Goal: Information Seeking & Learning: Learn about a topic

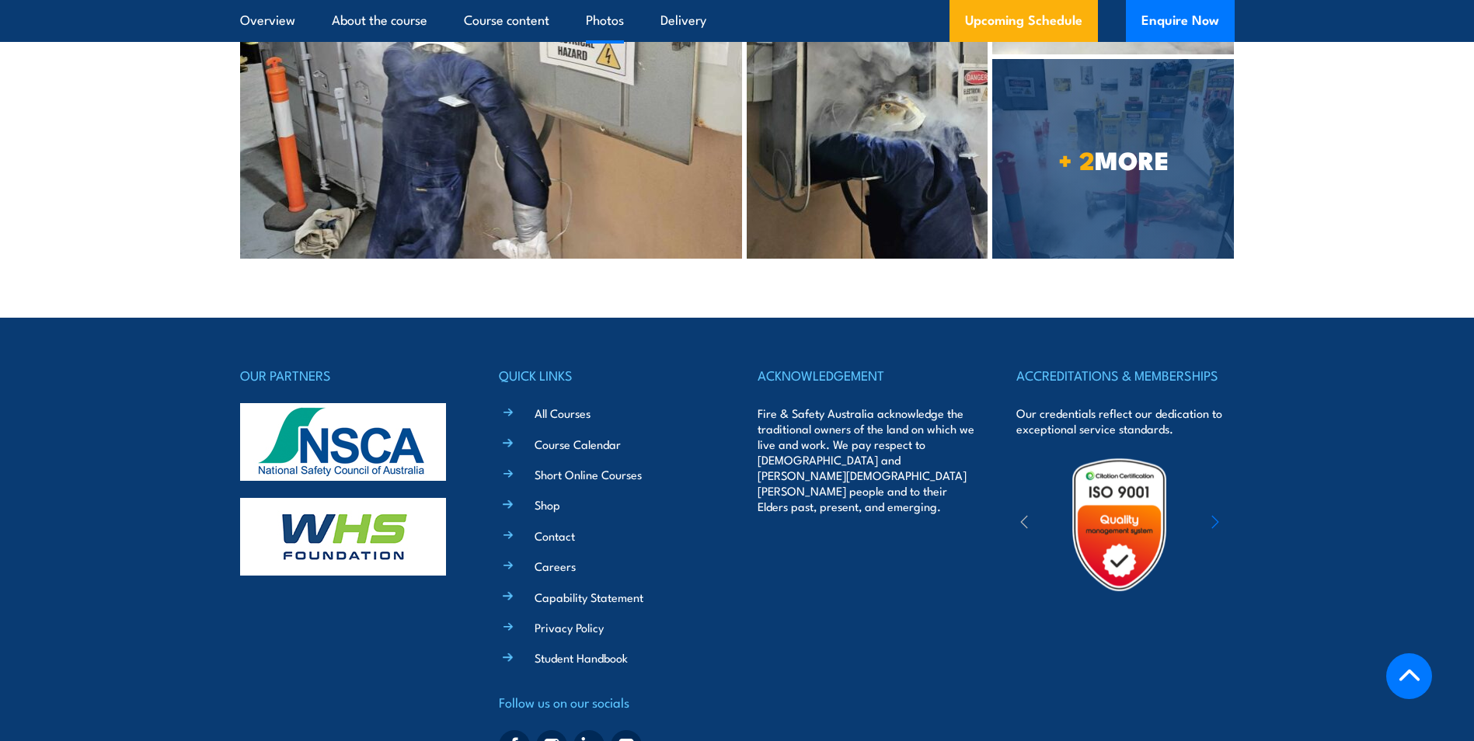
scroll to position [3959, 0]
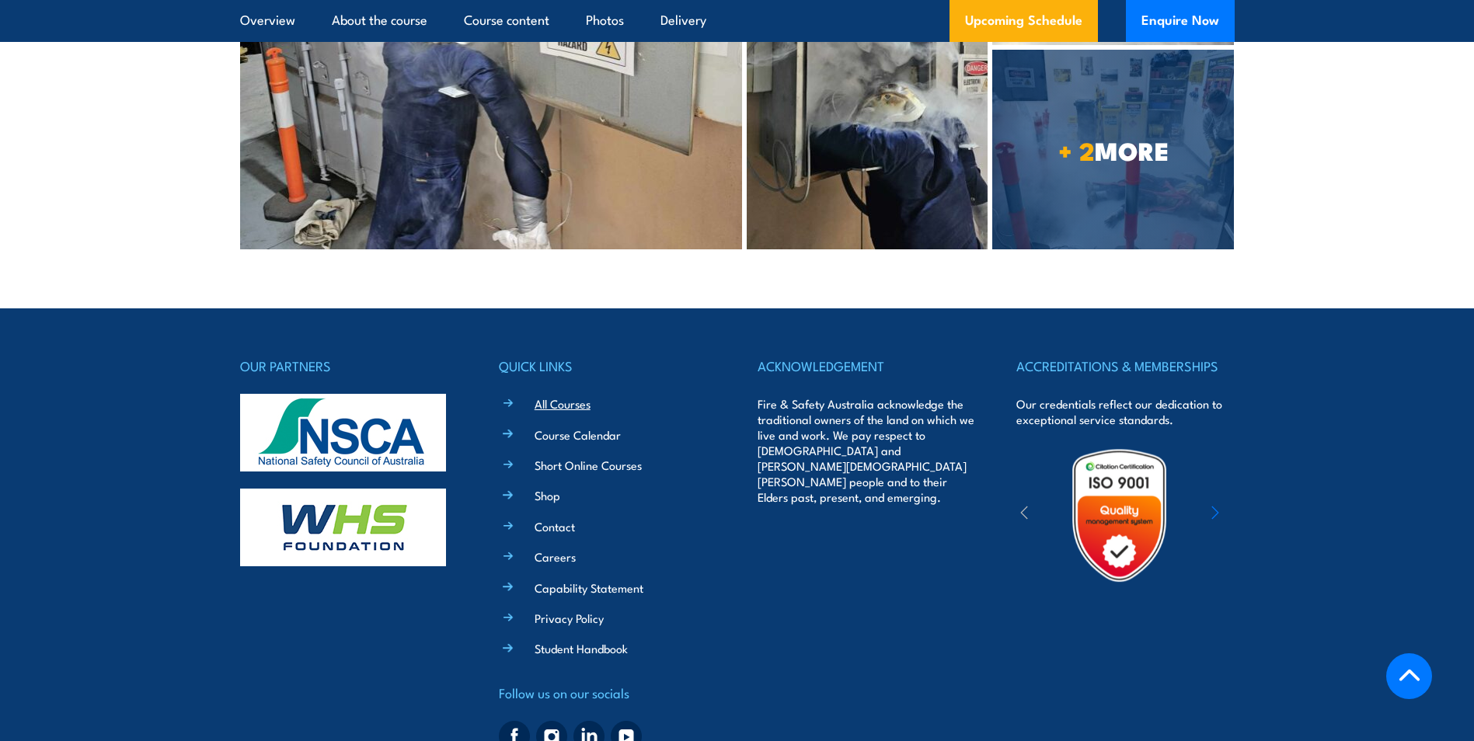
click at [572, 395] on link "All Courses" at bounding box center [562, 403] width 56 height 16
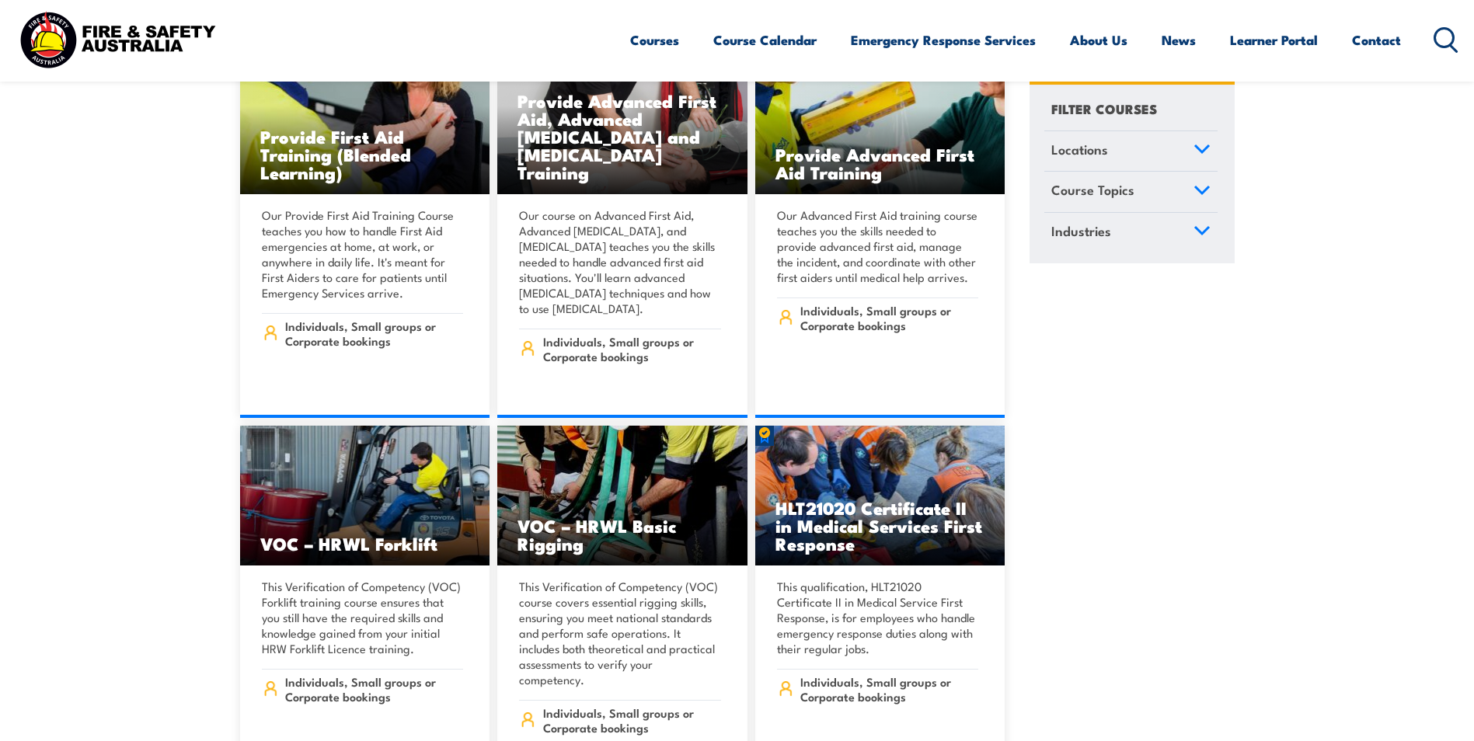
scroll to position [11108, 0]
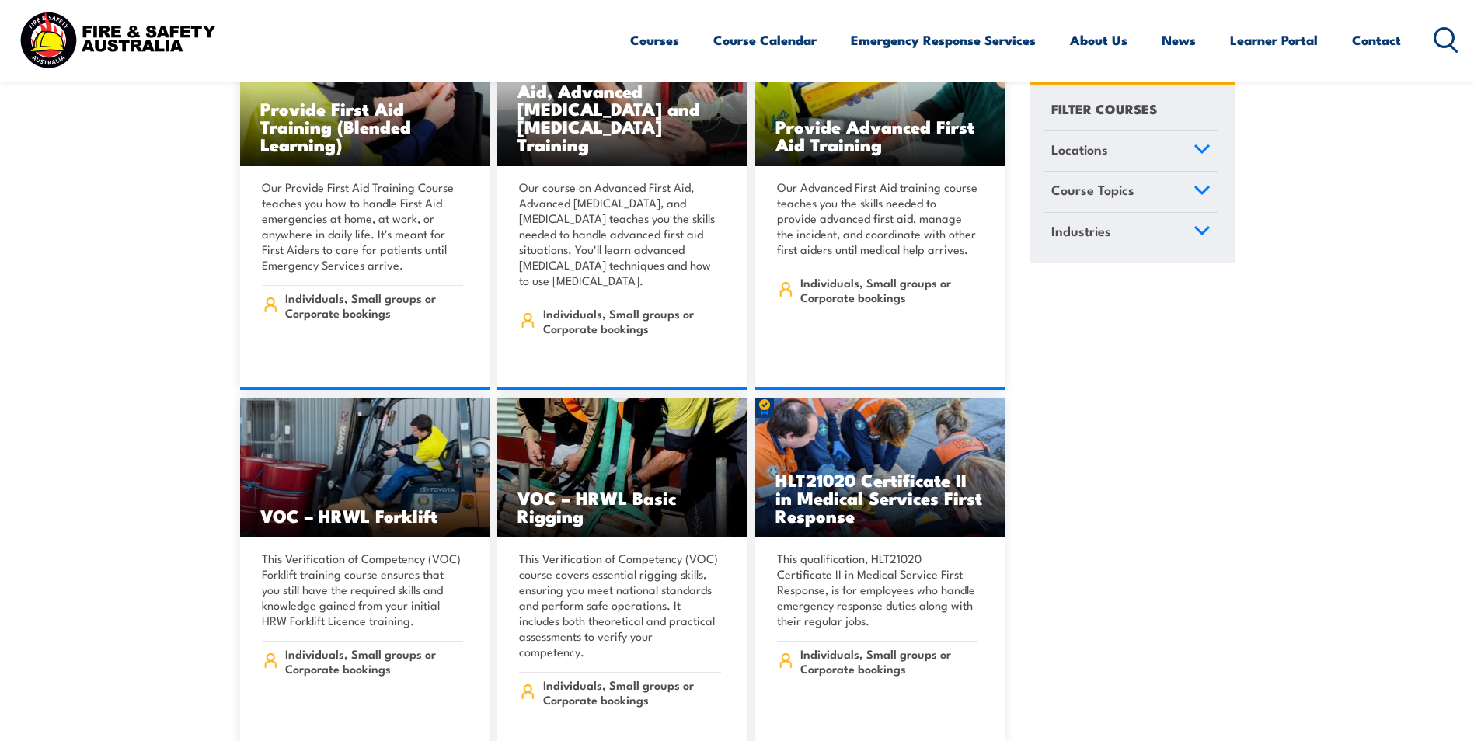
click at [1193, 186] on icon at bounding box center [1201, 190] width 17 height 11
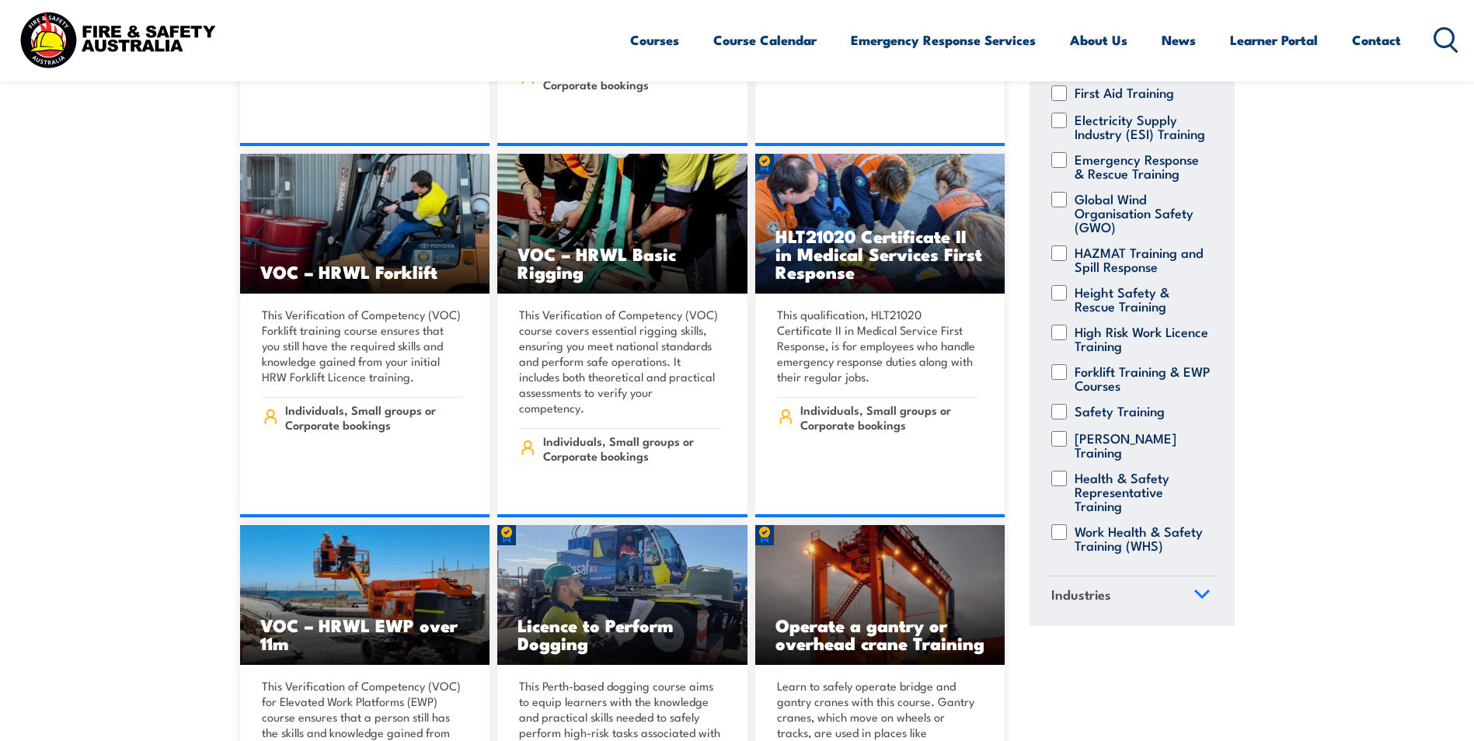
scroll to position [11419, 0]
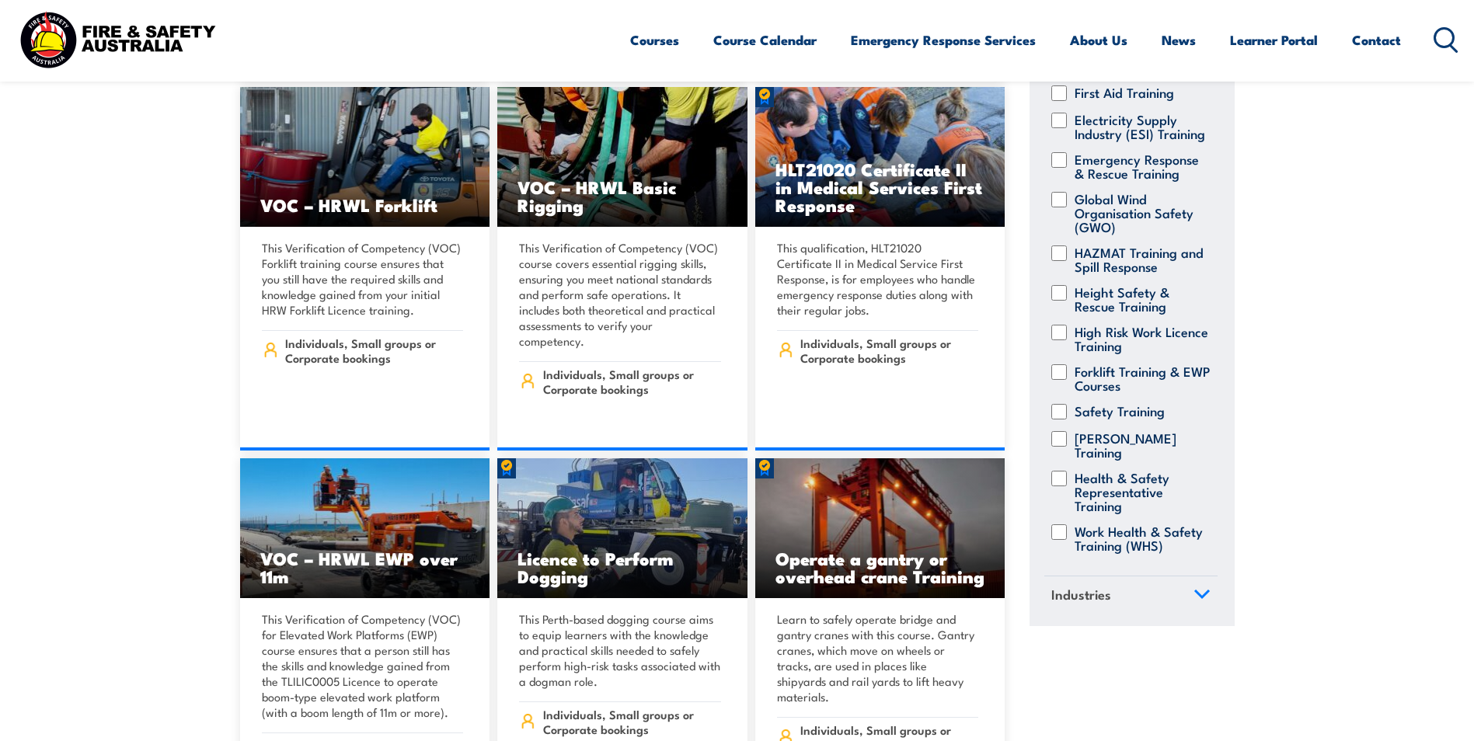
click at [1065, 331] on input "High Risk Work Licence Training" at bounding box center [1059, 333] width 16 height 16
checkbox input "true"
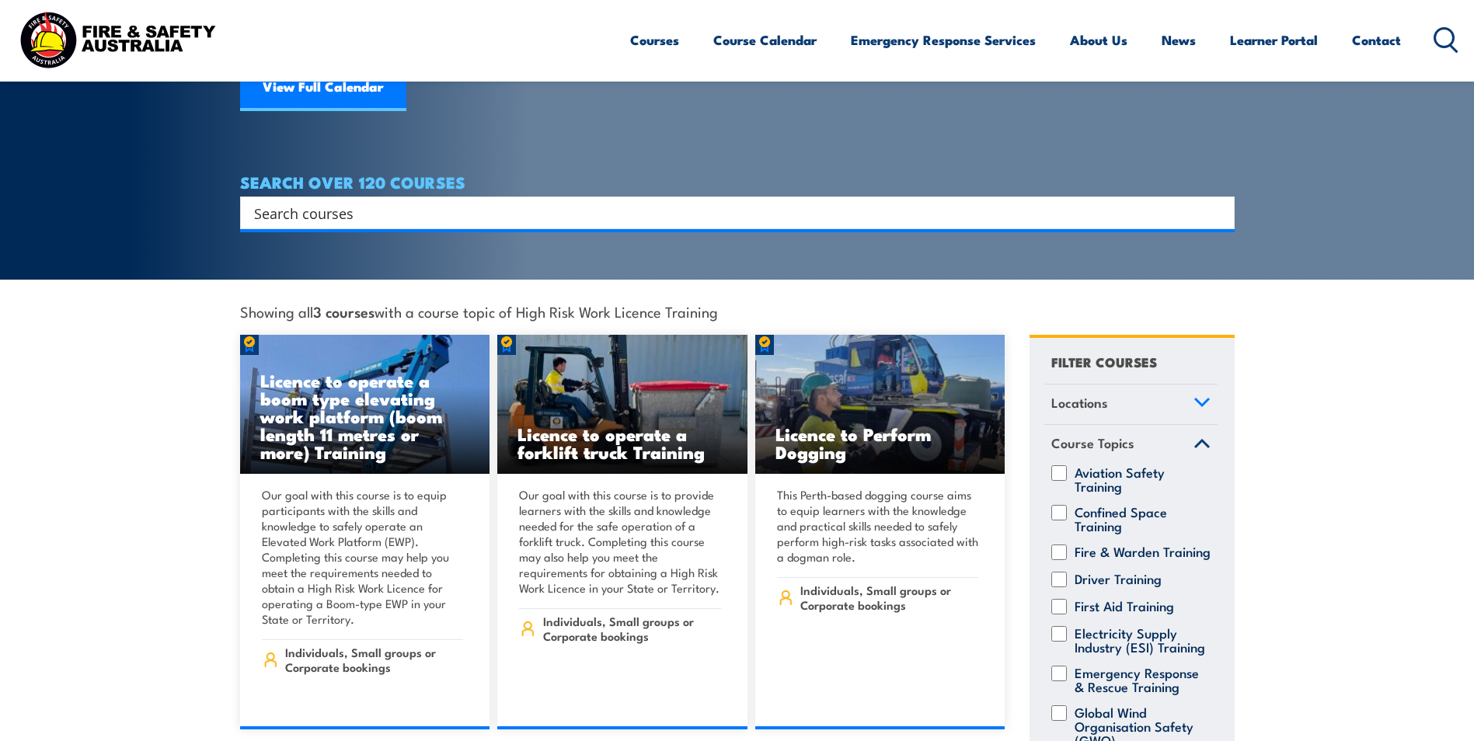
scroll to position [311, 0]
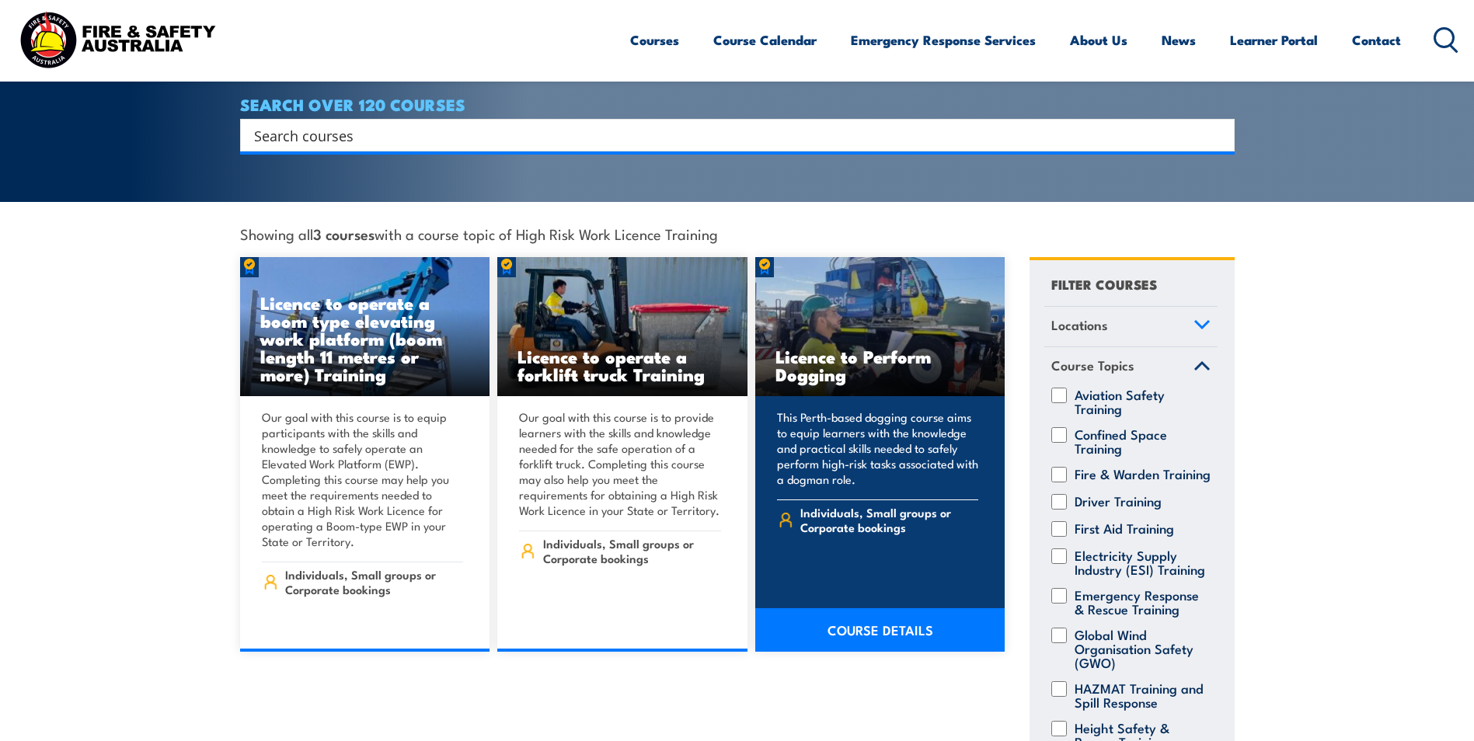
click at [917, 618] on link "COURSE DETAILS" at bounding box center [880, 630] width 250 height 44
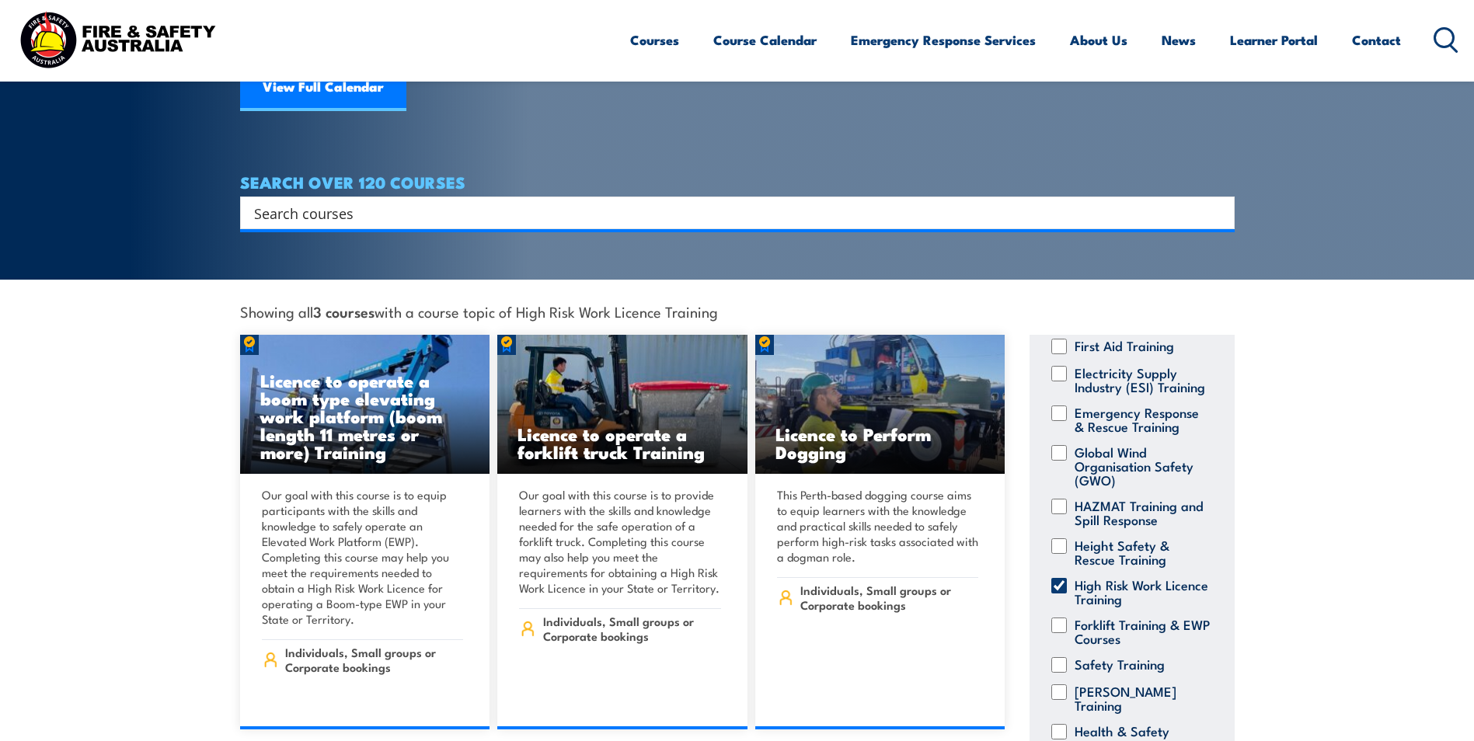
scroll to position [288, 0]
click at [1060, 578] on input "High Risk Work Licence Training" at bounding box center [1059, 586] width 16 height 16
checkbox input "false"
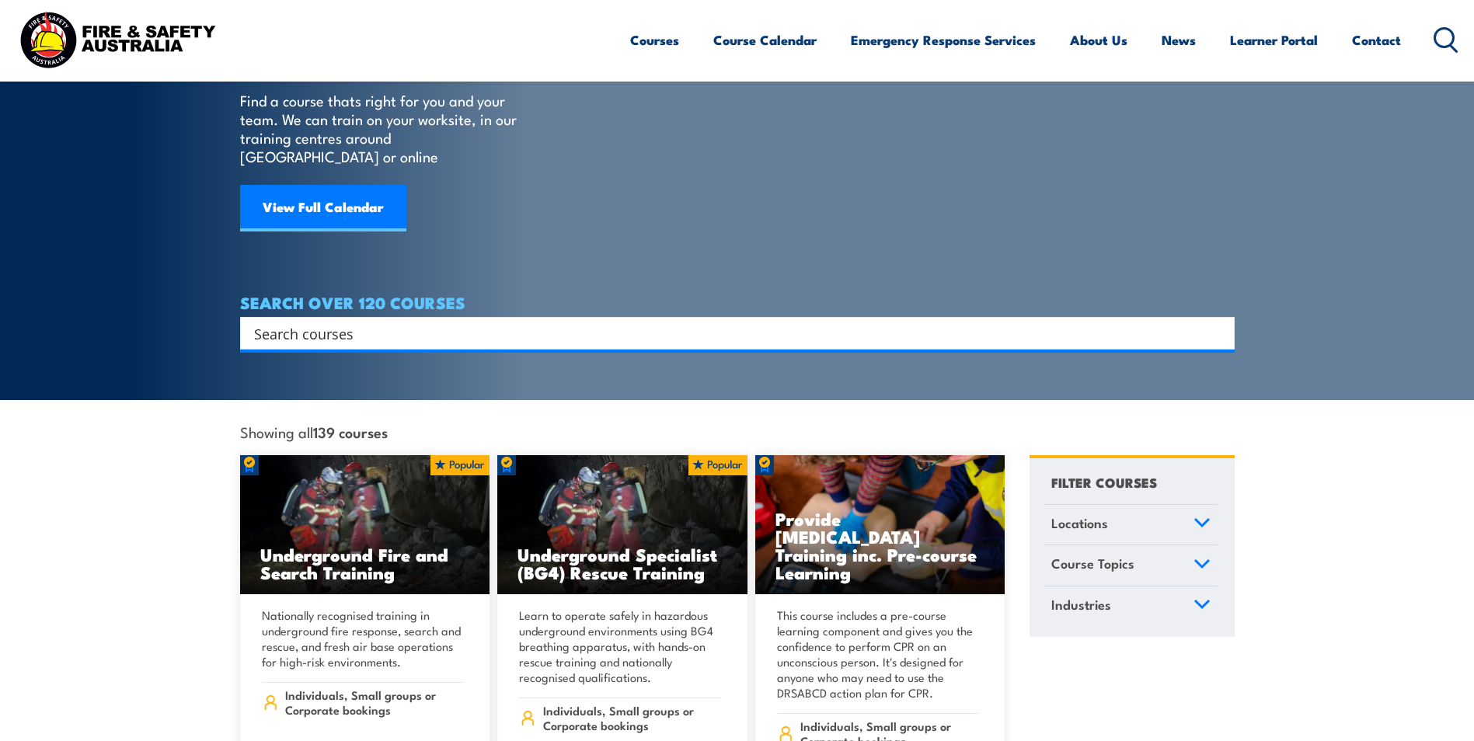
scroll to position [155, 0]
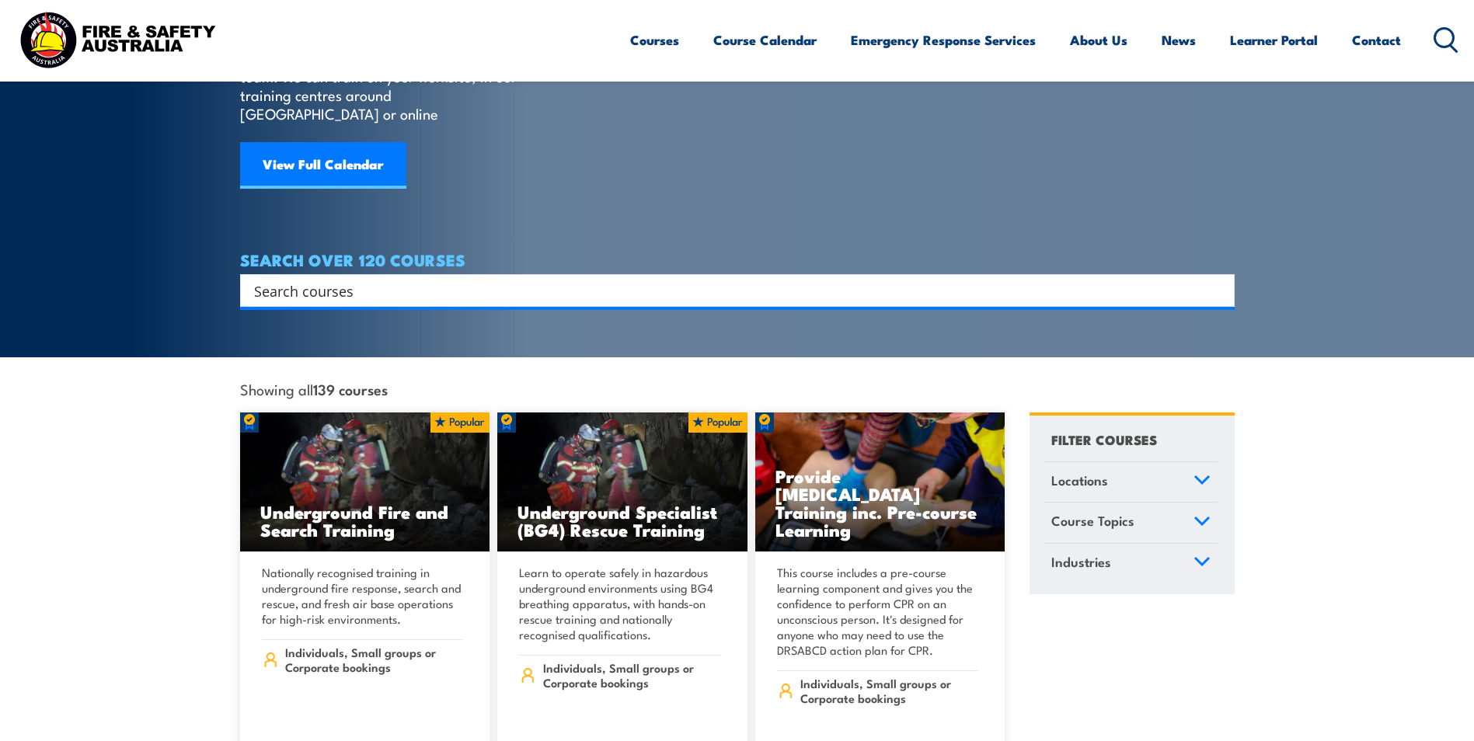
click at [1195, 503] on link "Course Topics" at bounding box center [1130, 523] width 173 height 40
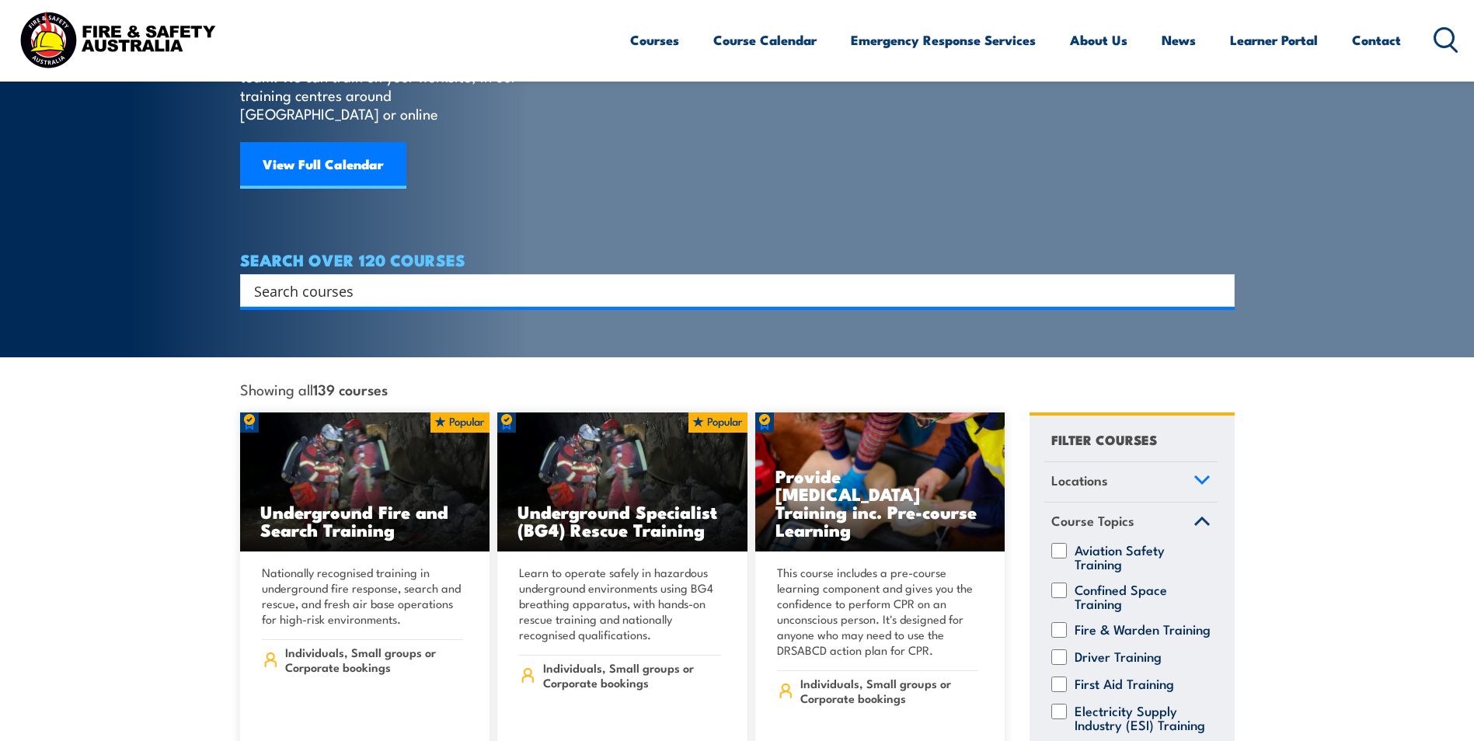
click at [1195, 476] on icon at bounding box center [1202, 479] width 14 height 7
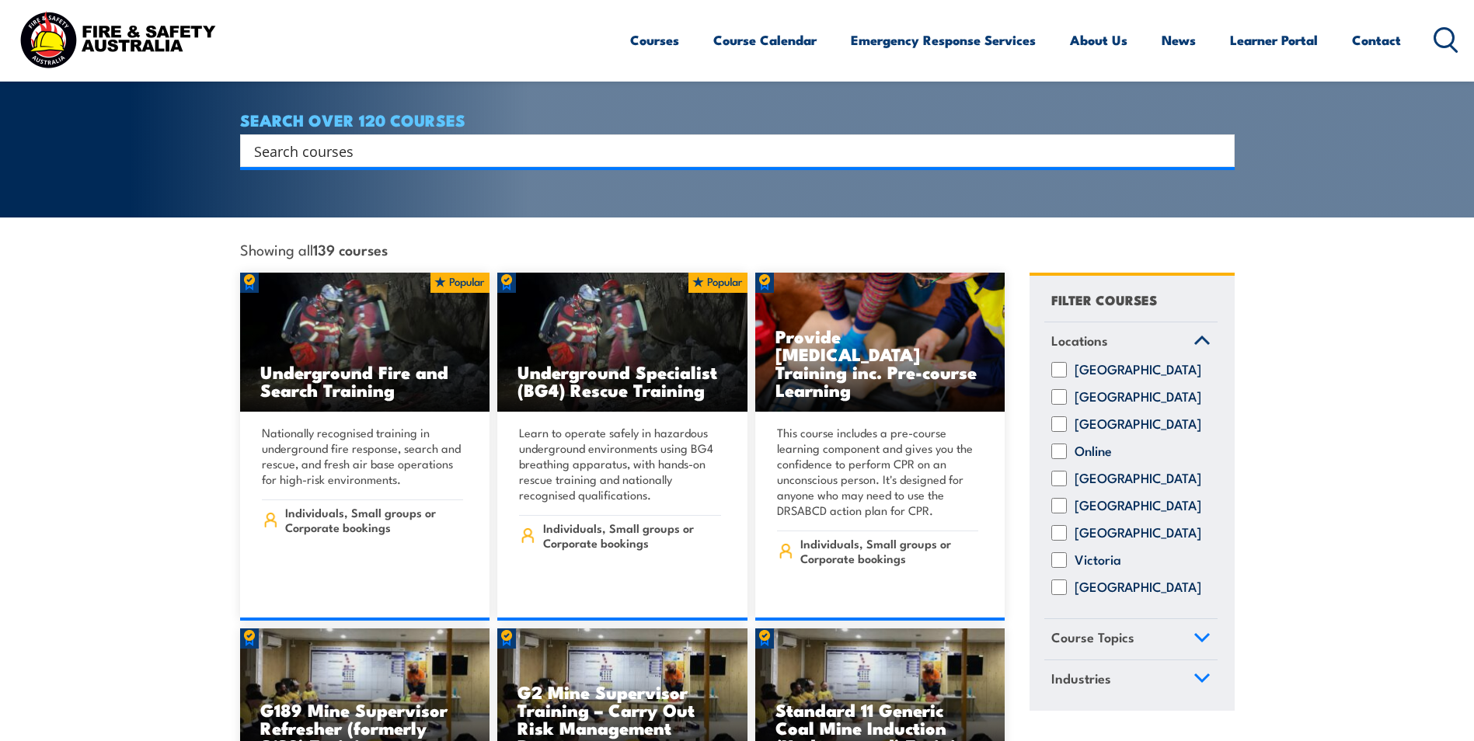
scroll to position [311, 0]
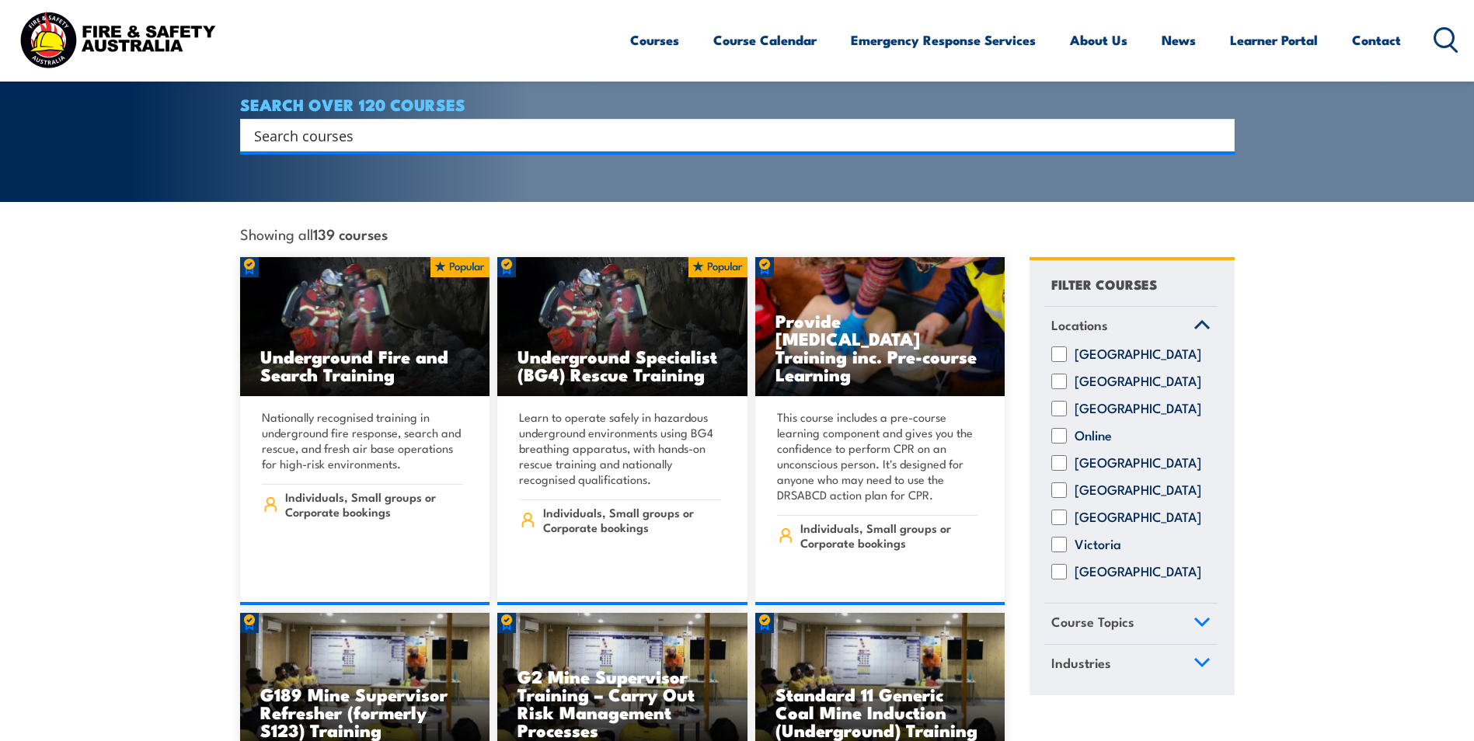
click at [1077, 568] on label "[GEOGRAPHIC_DATA]" at bounding box center [1137, 572] width 127 height 16
click at [1067, 568] on input "[GEOGRAPHIC_DATA]" at bounding box center [1059, 572] width 16 height 16
checkbox input "true"
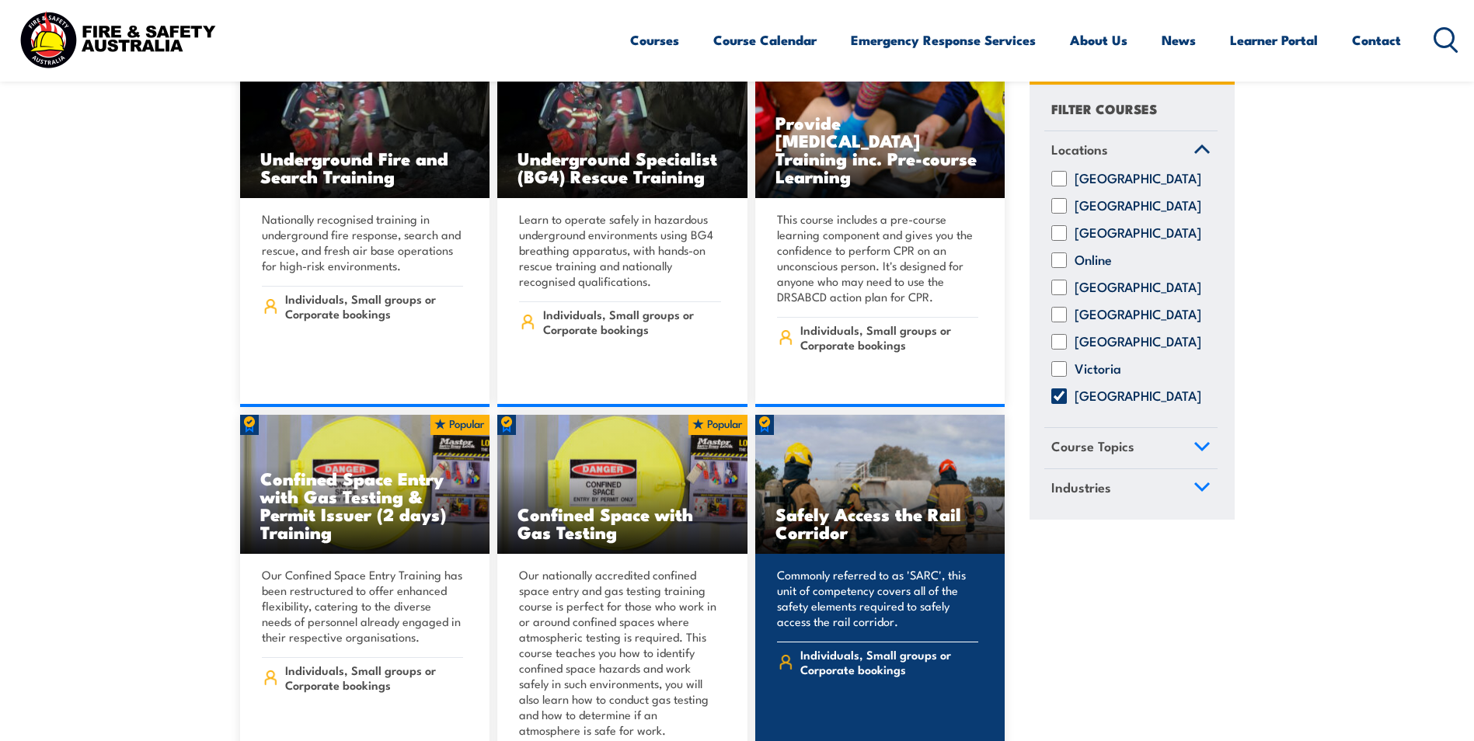
scroll to position [544, 0]
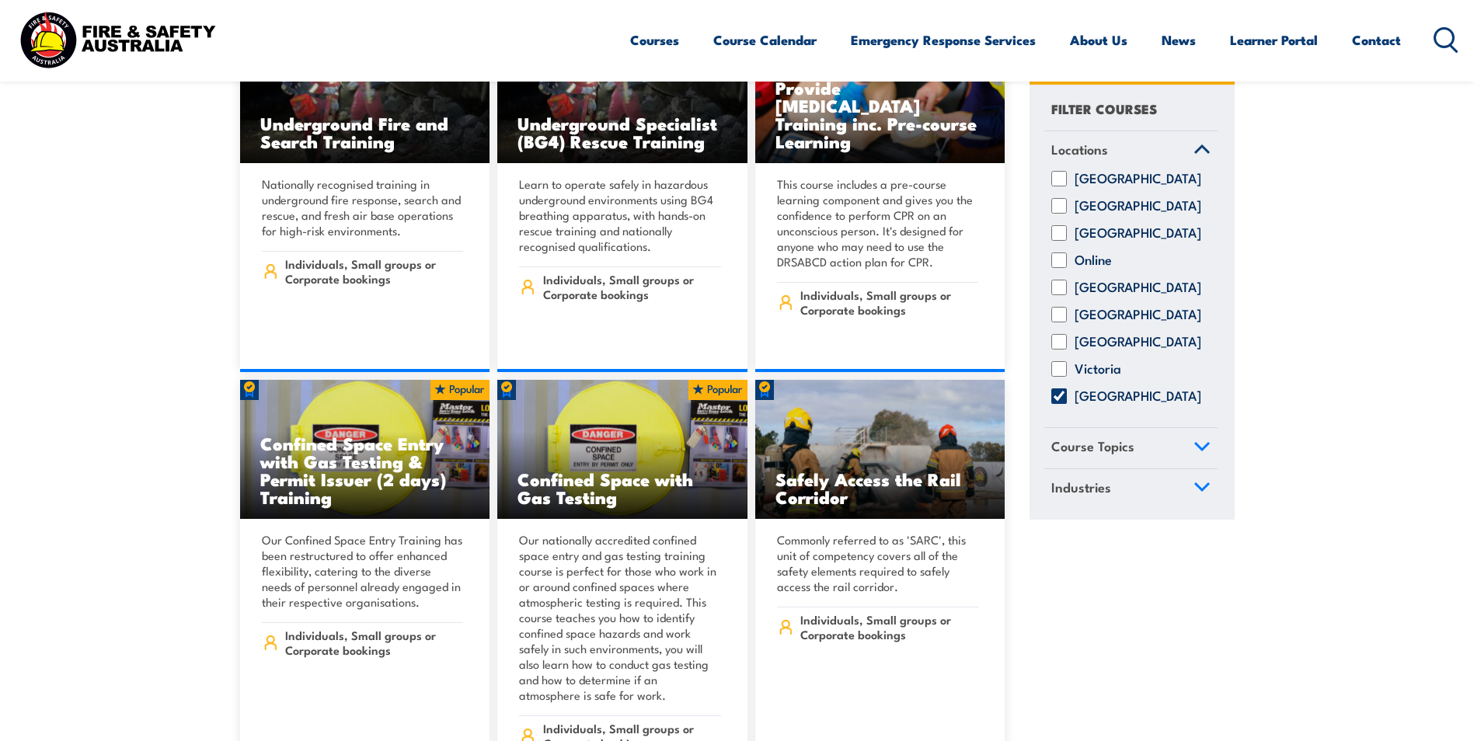
click at [1136, 463] on link "Course Topics" at bounding box center [1130, 449] width 173 height 40
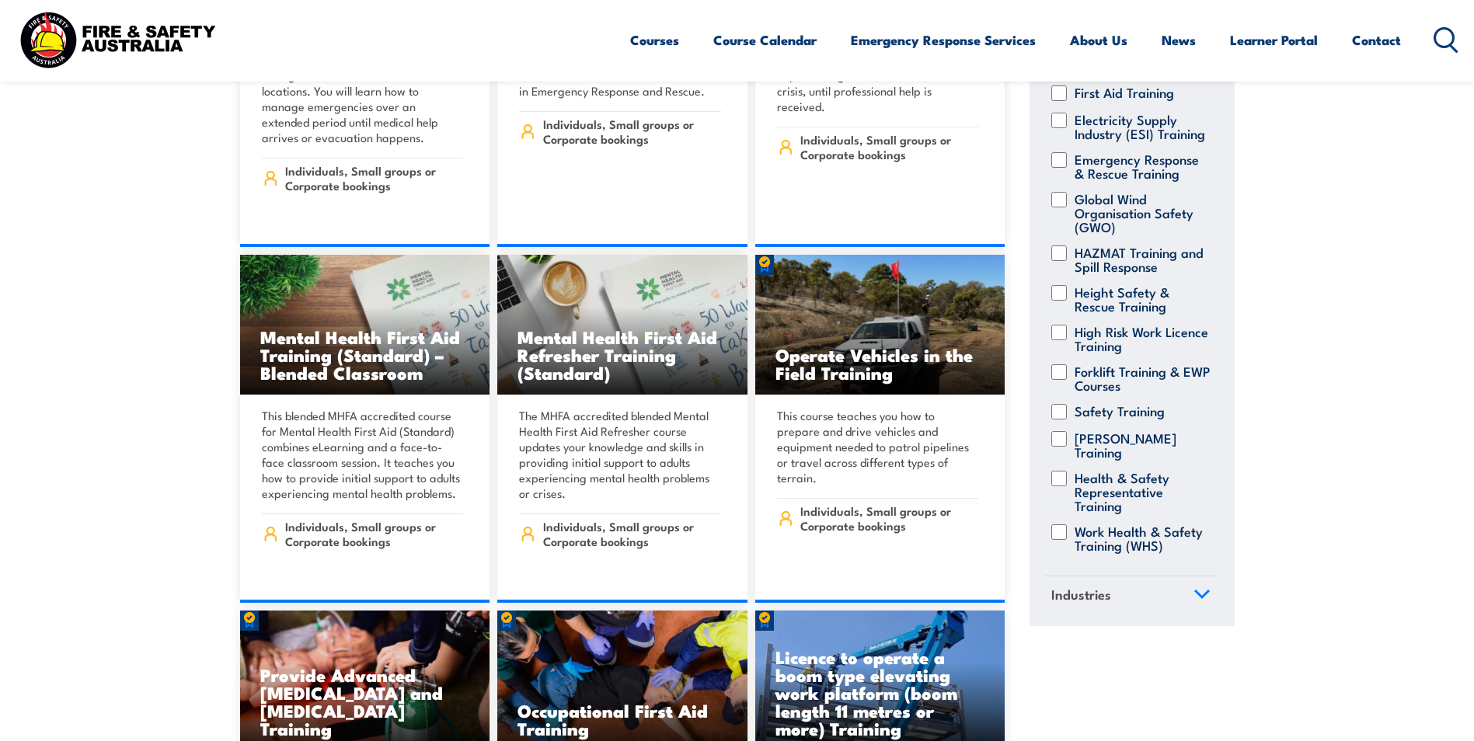
scroll to position [6292, 0]
